Goal: Task Accomplishment & Management: Manage account settings

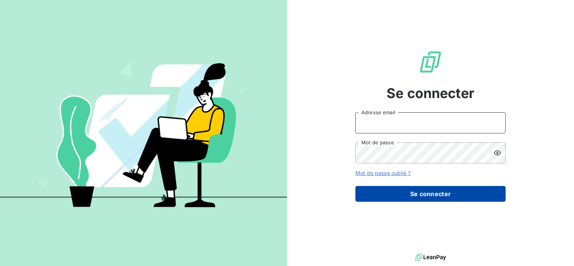
type input "[EMAIL_ADDRESS][DOMAIN_NAME]"
click at [422, 198] on button "Se connecter" at bounding box center [430, 194] width 150 height 16
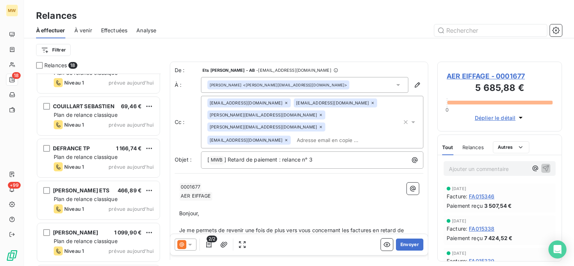
scroll to position [565, 0]
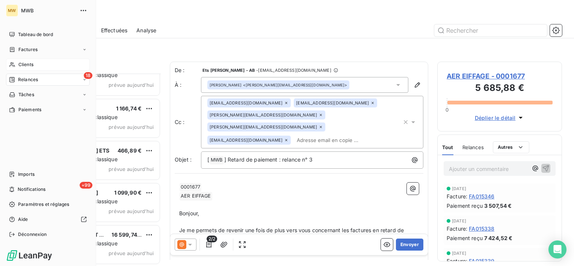
click at [21, 65] on span "Clients" at bounding box center [25, 64] width 15 height 7
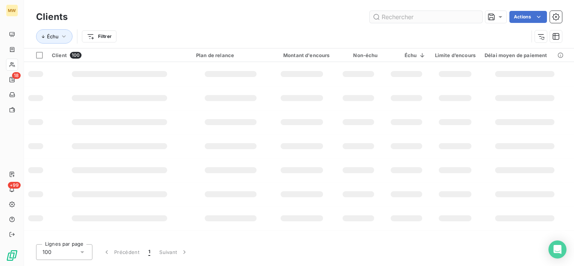
click at [441, 17] on input "text" at bounding box center [426, 17] width 113 height 12
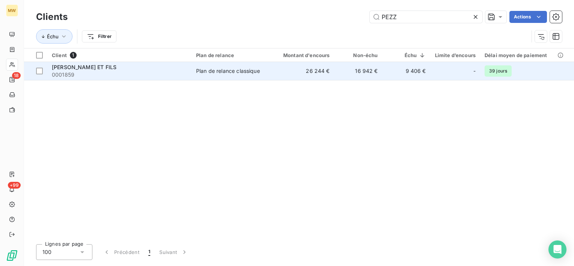
type input "PEZZ"
click at [169, 70] on div "[PERSON_NAME] ET FILS" at bounding box center [119, 67] width 135 height 8
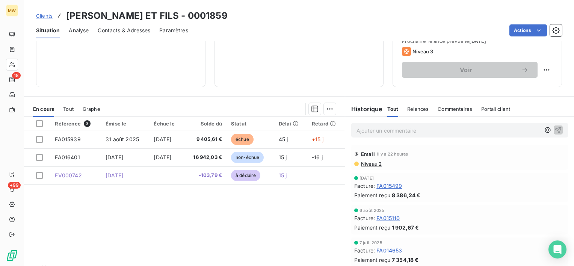
scroll to position [75, 0]
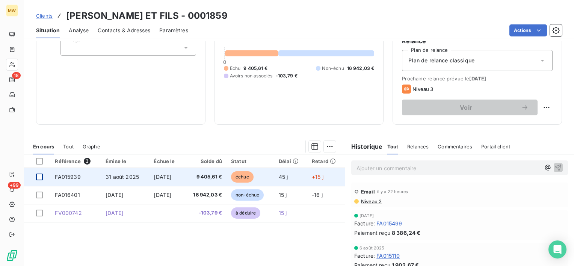
click at [40, 175] on div at bounding box center [39, 177] width 7 height 7
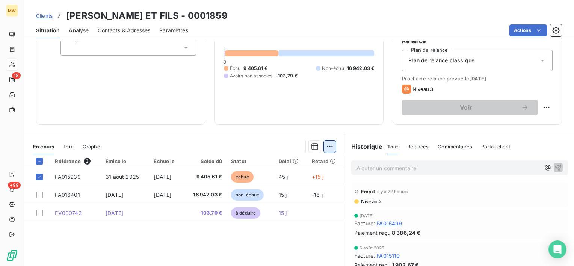
click at [326, 146] on html "MW 18 +99 Clients [PERSON_NAME] PERE ET FILS - 0001859 Situation Analyse Contac…" at bounding box center [287, 133] width 574 height 266
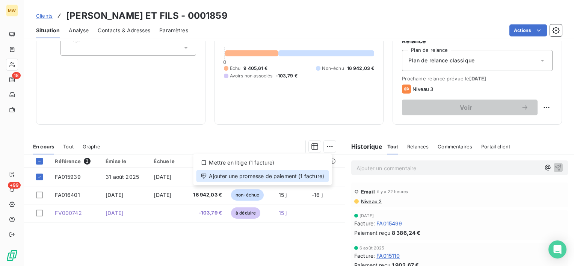
click at [310, 178] on div "Ajouter une promesse de paiement (1 facture)" at bounding box center [262, 176] width 133 height 12
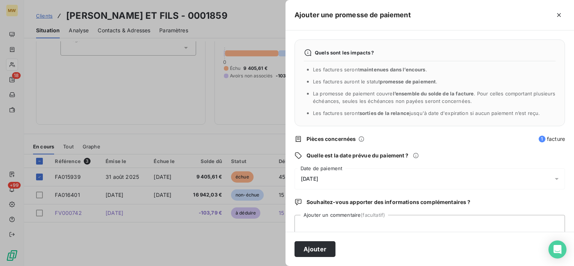
scroll to position [20, 0]
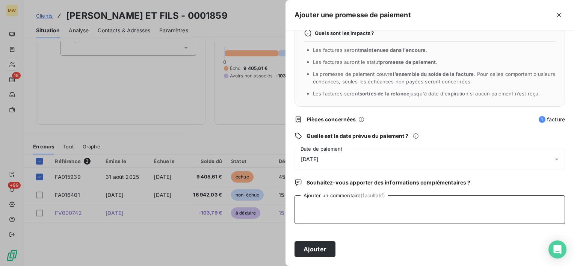
click at [340, 214] on textarea "Ajouter un commentaire (facultatif)" at bounding box center [429, 209] width 270 height 29
type textarea "VIR 15/10"
click at [343, 164] on div "[DATE]" at bounding box center [429, 159] width 270 height 21
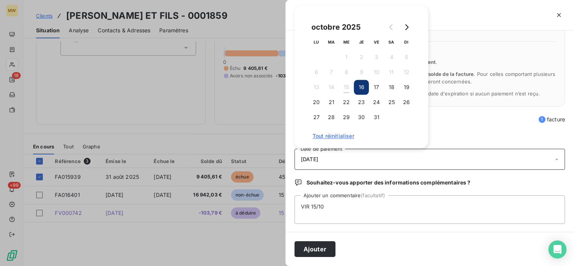
click at [365, 240] on div "Ajouter" at bounding box center [429, 249] width 288 height 34
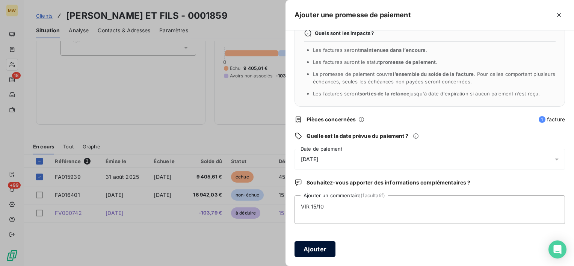
click at [323, 249] on button "Ajouter" at bounding box center [314, 249] width 41 height 16
